Goal: Check status

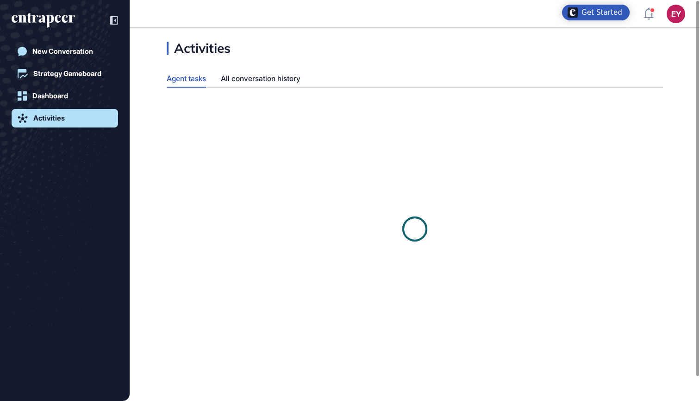
scroll to position [0, 0]
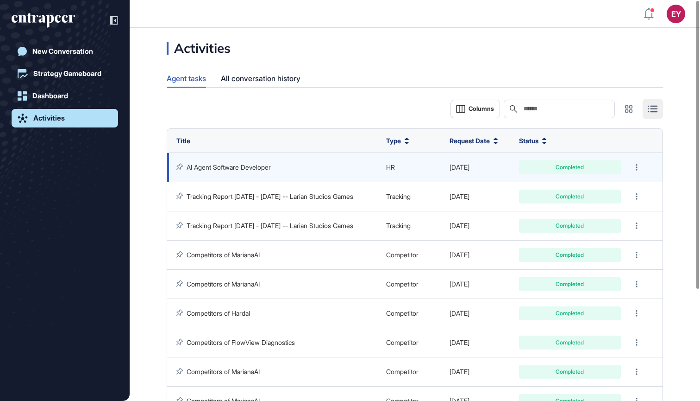
click at [247, 163] on link "AI Agent Software Developer" at bounding box center [229, 167] width 84 height 8
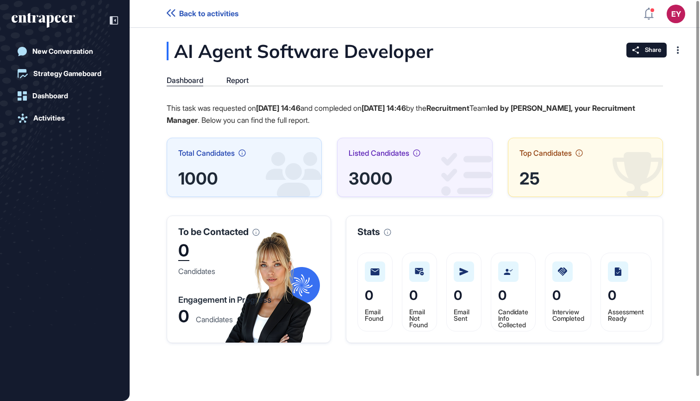
click at [244, 153] on icon at bounding box center [242, 152] width 7 height 7
click at [238, 75] on div "AI Agent Software Developer Dashboard Report This task was requested on [DATE] …" at bounding box center [415, 192] width 571 height 301
click at [238, 76] on div "Report" at bounding box center [237, 80] width 22 height 9
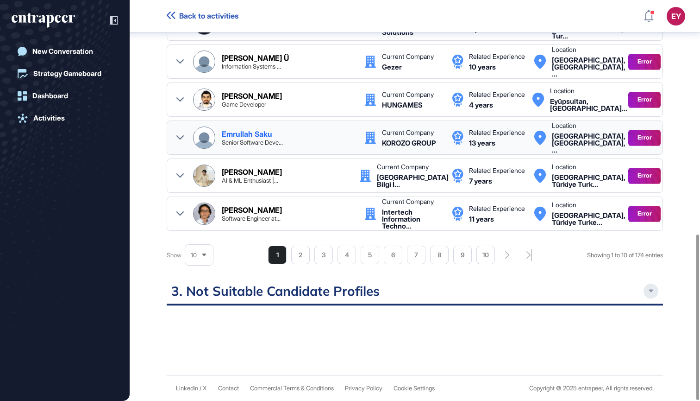
scroll to position [566, 0]
click at [322, 254] on li "3" at bounding box center [323, 255] width 19 height 19
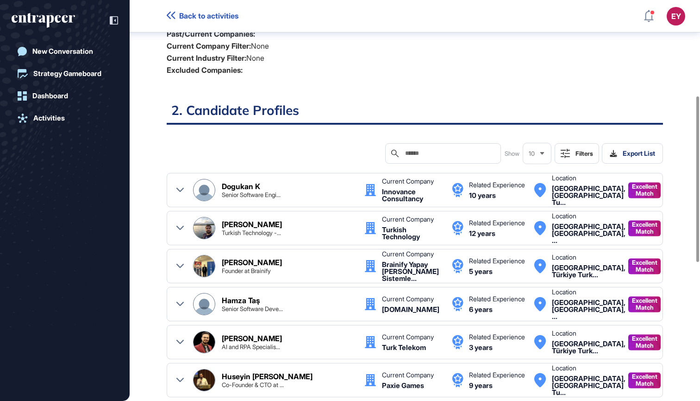
scroll to position [224, 0]
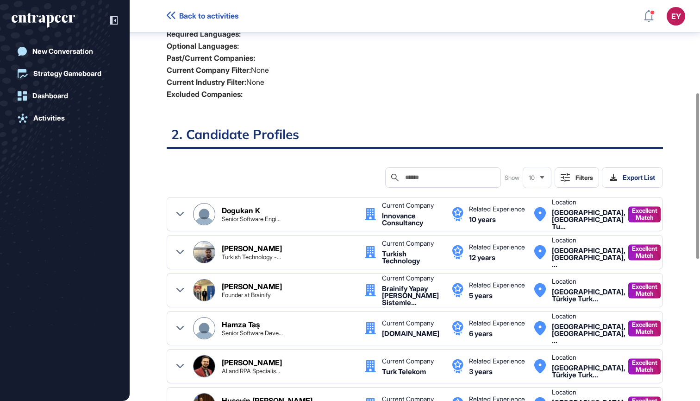
click at [453, 175] on input "text" at bounding box center [449, 177] width 91 height 7
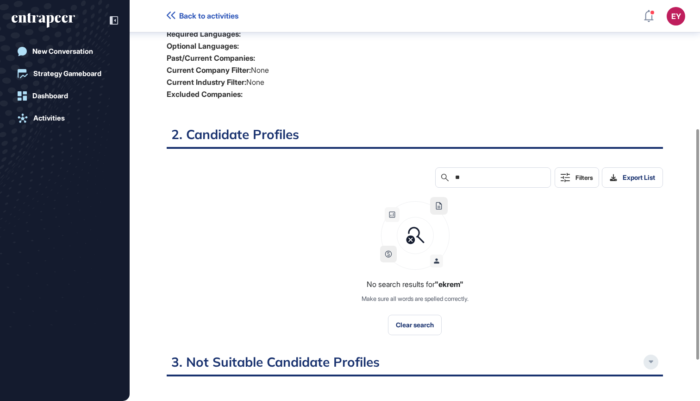
type input "*"
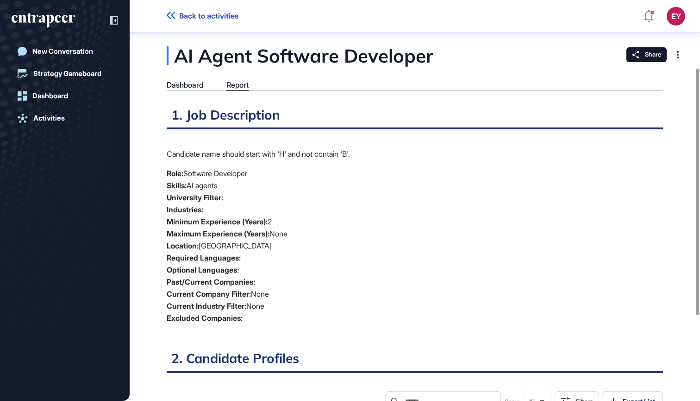
scroll to position [0, 0]
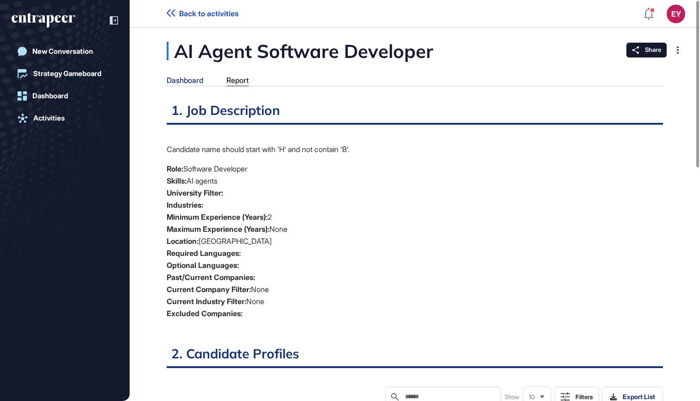
click at [180, 84] on div "Dashboard" at bounding box center [185, 80] width 37 height 9
